Goal: Use online tool/utility: Use online tool/utility

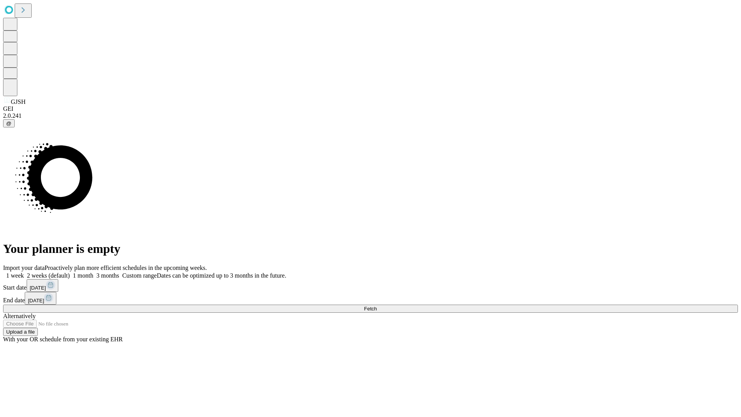
click at [377, 306] on span "Fetch" at bounding box center [370, 309] width 13 height 6
